Goal: Task Accomplishment & Management: Manage account settings

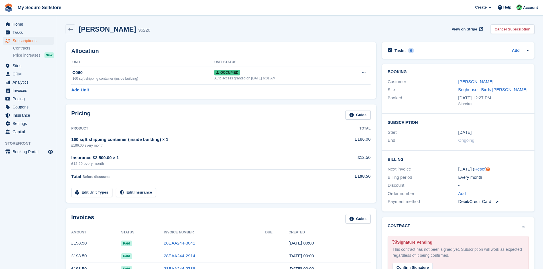
click at [19, 23] on span "Home" at bounding box center [30, 24] width 34 height 8
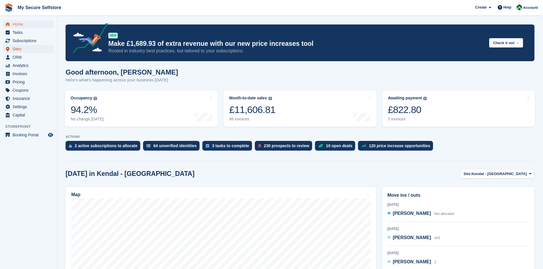
click at [19, 49] on span "Sites" at bounding box center [30, 49] width 34 height 8
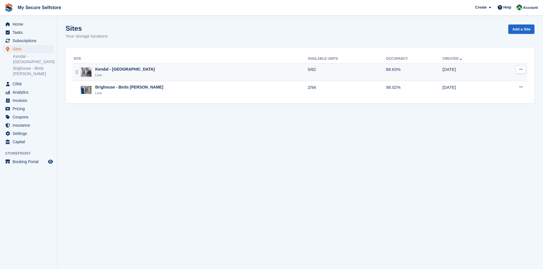
click at [114, 70] on div "Kendal - [GEOGRAPHIC_DATA]" at bounding box center [125, 69] width 60 height 6
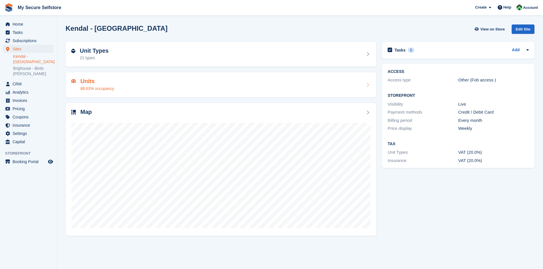
click at [97, 84] on h2 "Units" at bounding box center [97, 81] width 34 height 7
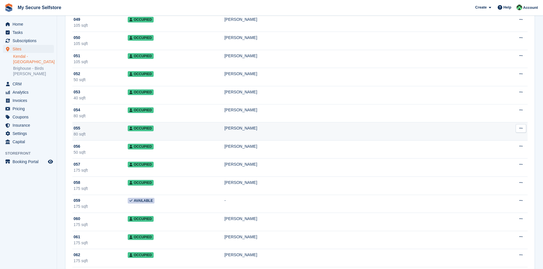
scroll to position [939, 0]
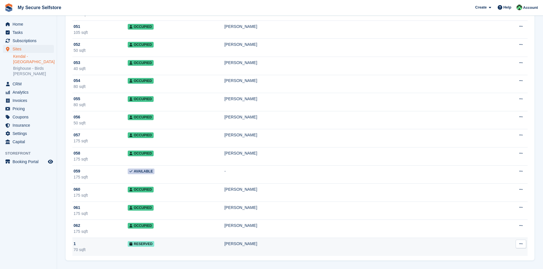
click at [86, 252] on div "70 sqft" at bounding box center [101, 250] width 54 height 6
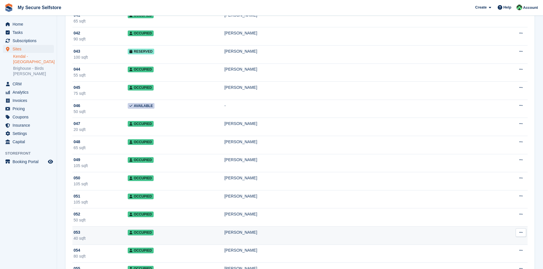
scroll to position [939, 0]
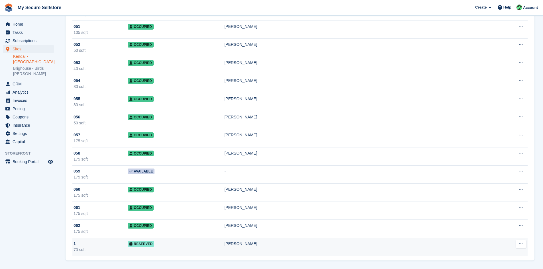
click at [90, 246] on div "1" at bounding box center [101, 244] width 54 height 6
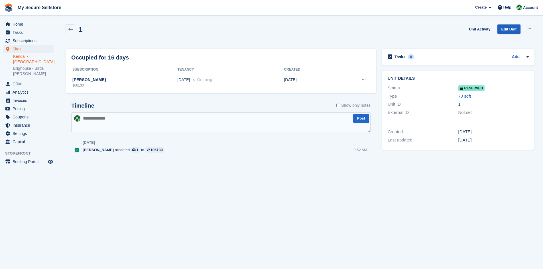
click at [512, 29] on link "Edit Unit" at bounding box center [508, 29] width 23 height 9
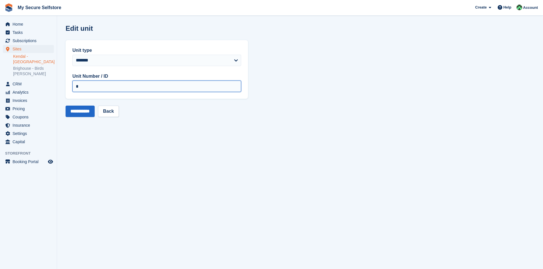
click at [77, 86] on input "*" at bounding box center [156, 86] width 169 height 11
type input "***"
click at [84, 113] on input "**********" at bounding box center [80, 111] width 29 height 11
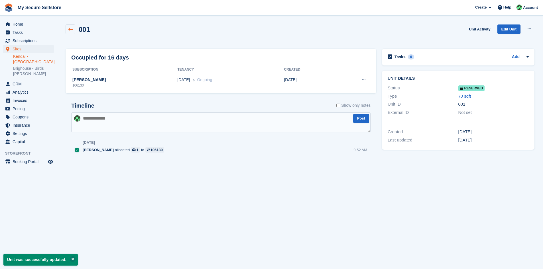
click at [71, 27] on icon at bounding box center [70, 29] width 4 height 4
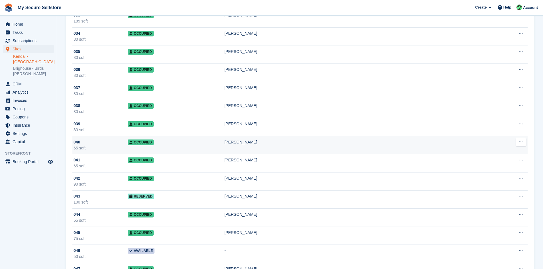
scroll to position [683, 0]
